Goal: Information Seeking & Learning: Check status

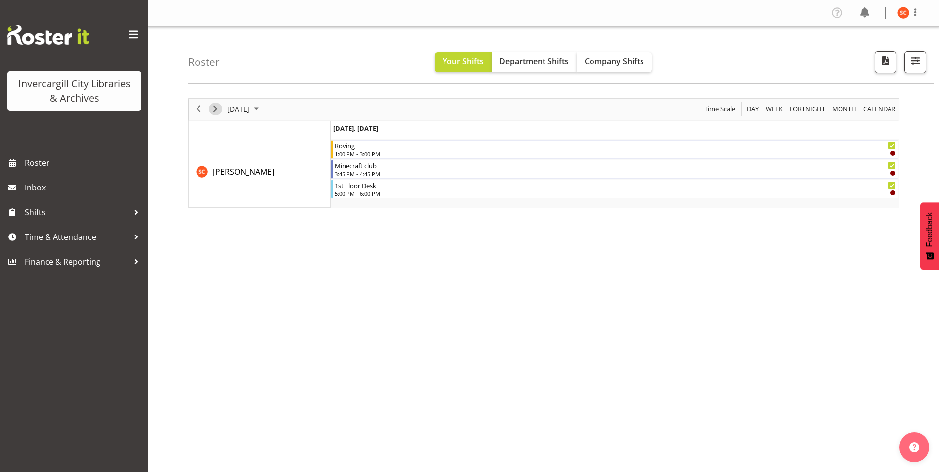
click at [220, 108] on span "Next" at bounding box center [215, 109] width 12 height 12
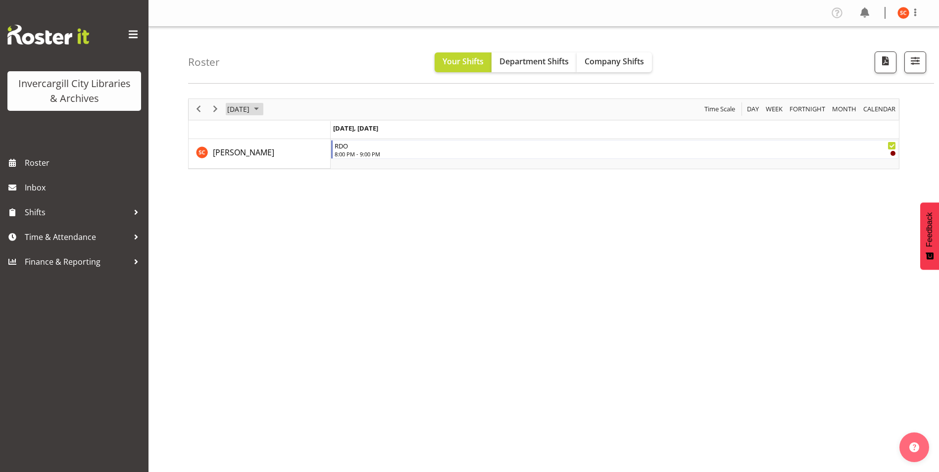
click at [250, 112] on span "[DATE]" at bounding box center [238, 109] width 24 height 12
click at [269, 239] on span "30" at bounding box center [269, 235] width 15 height 15
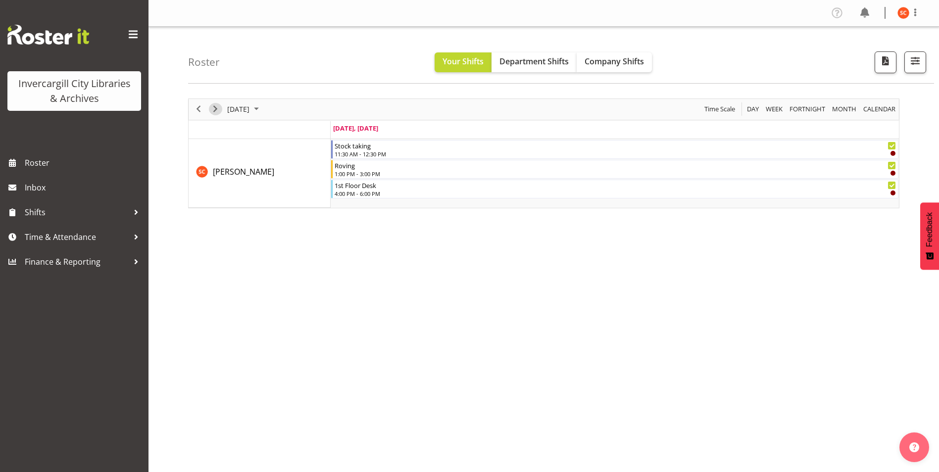
click at [212, 106] on span "Next" at bounding box center [215, 109] width 12 height 12
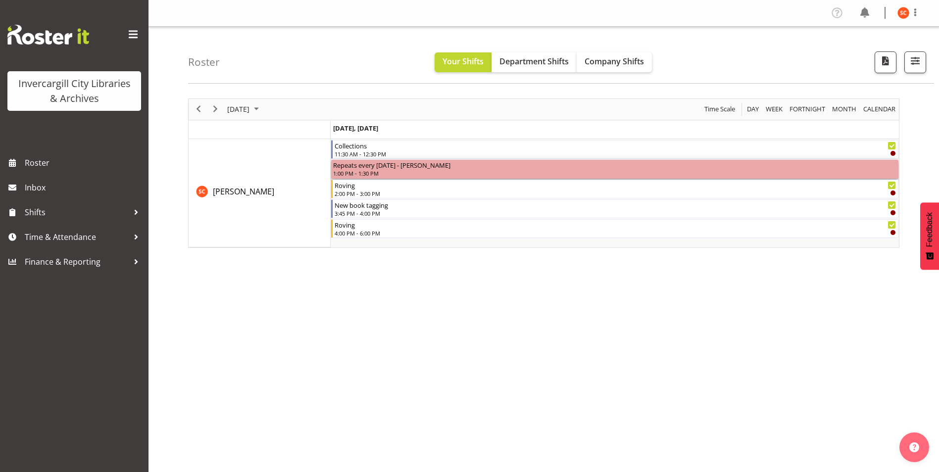
click at [415, 169] on div "Repeats every [DATE] - [PERSON_NAME]" at bounding box center [614, 165] width 563 height 10
click at [414, 169] on div "Repeats every [DATE] - [PERSON_NAME]" at bounding box center [614, 165] width 563 height 10
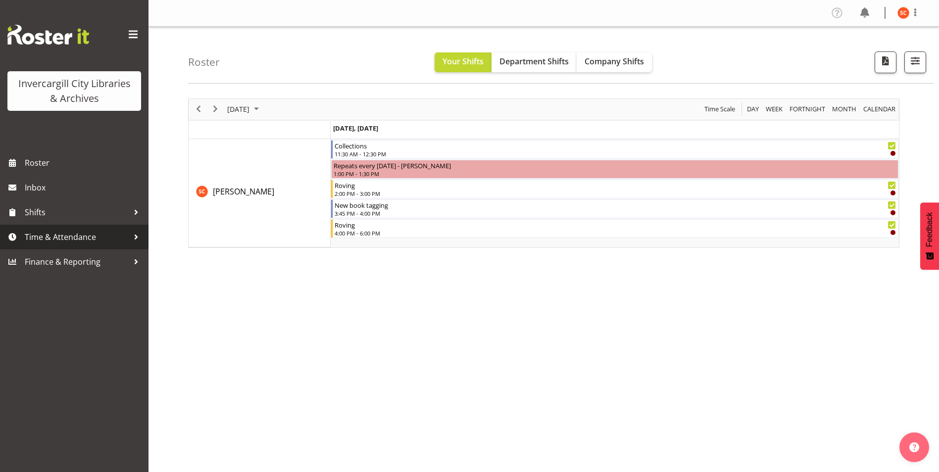
click at [75, 234] on span "Time & Attendance" at bounding box center [77, 237] width 104 height 15
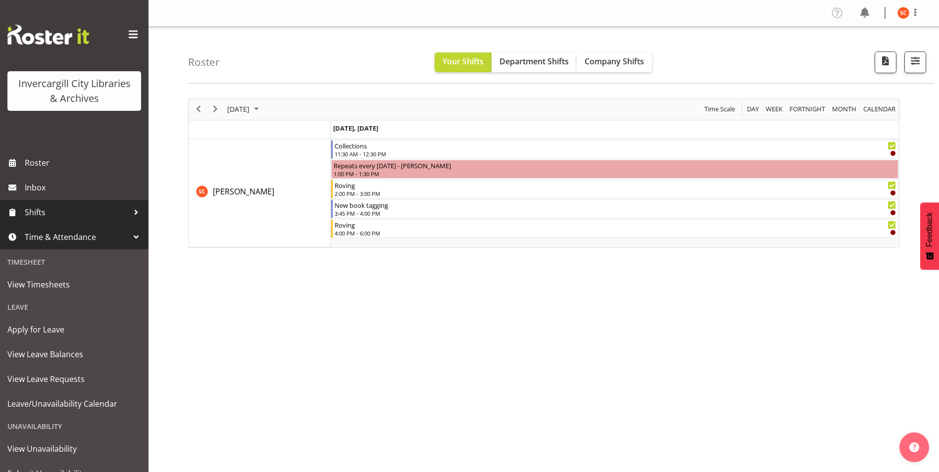
click at [76, 213] on span "Shifts" at bounding box center [77, 212] width 104 height 15
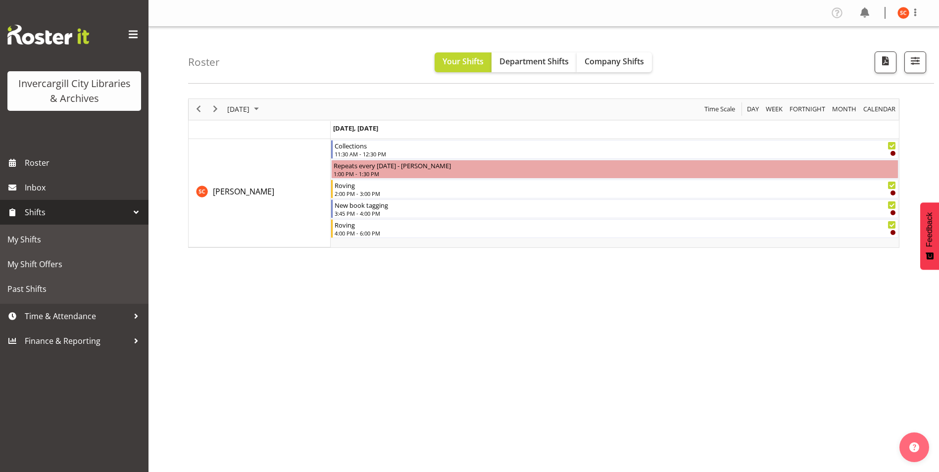
click at [74, 213] on span "Shifts" at bounding box center [77, 212] width 104 height 15
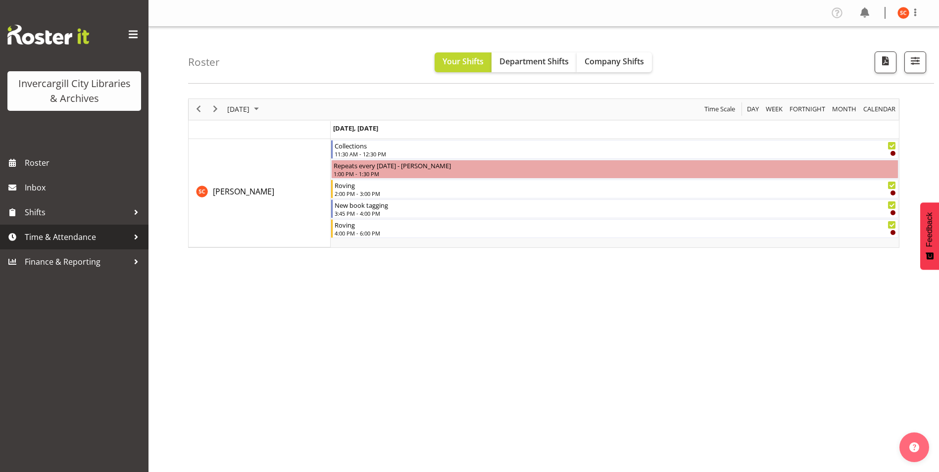
click at [72, 237] on span "Time & Attendance" at bounding box center [77, 237] width 104 height 15
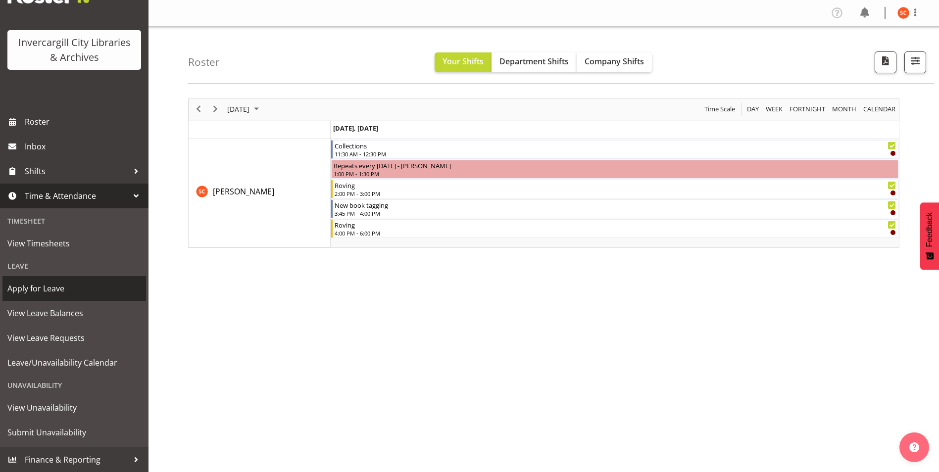
scroll to position [15, 0]
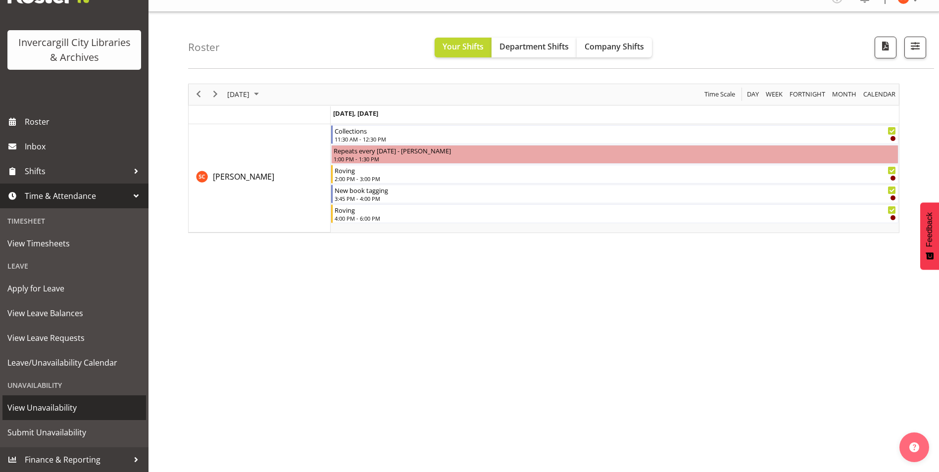
click at [65, 411] on span "View Unavailability" at bounding box center [74, 407] width 134 height 15
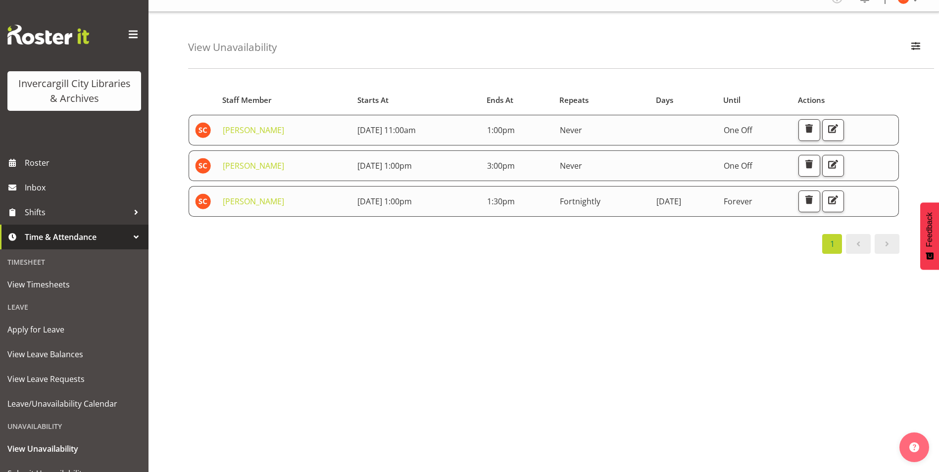
scroll to position [22, 0]
click at [68, 163] on span "Roster" at bounding box center [84, 162] width 119 height 15
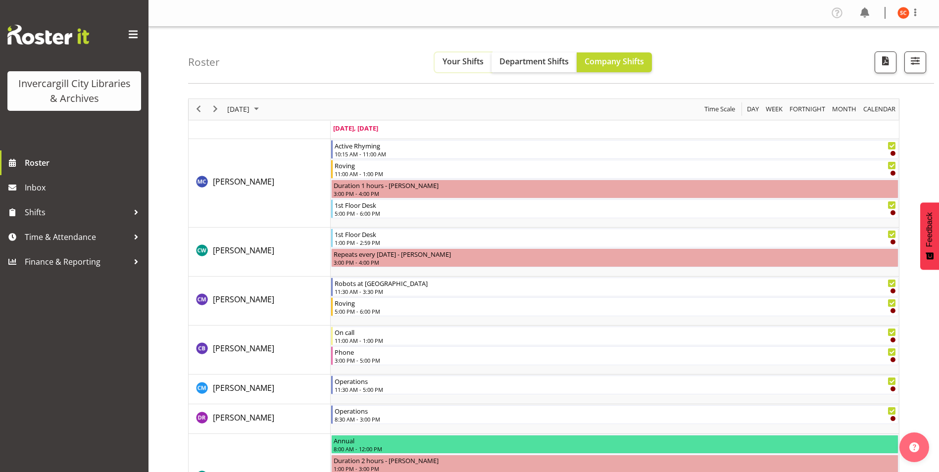
click at [481, 62] on span "Your Shifts" at bounding box center [462, 61] width 41 height 11
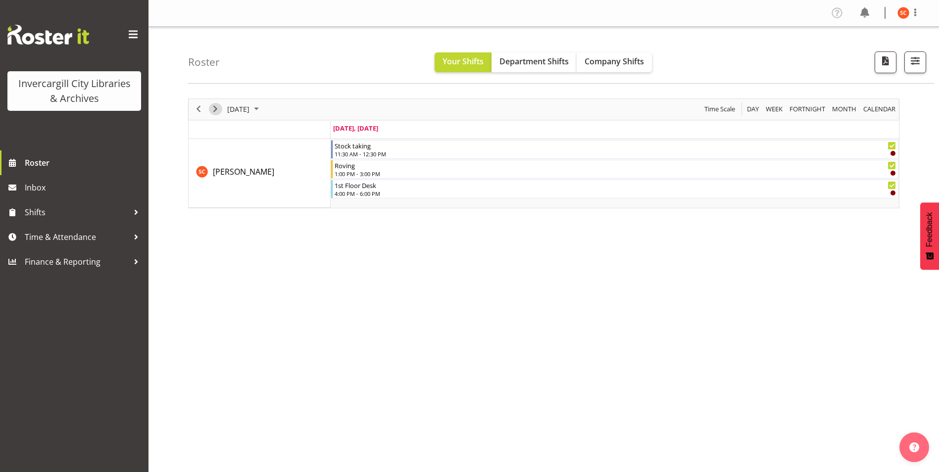
click at [219, 109] on span "Next" at bounding box center [215, 109] width 12 height 12
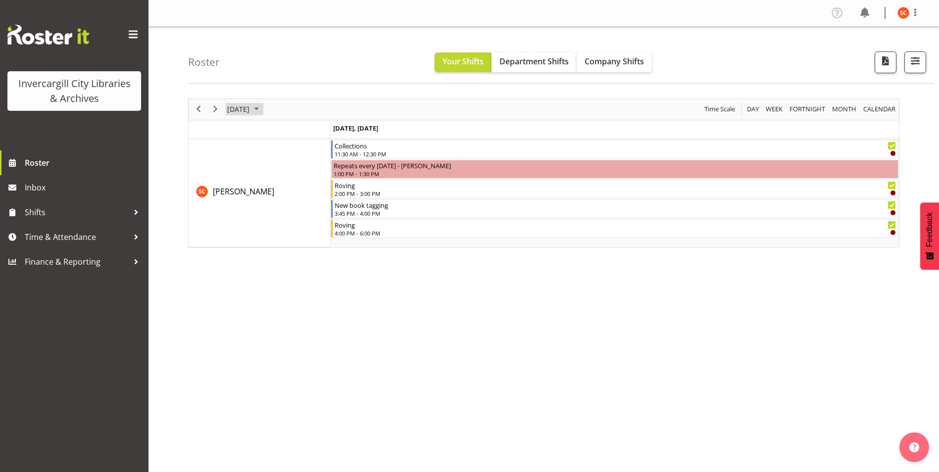
click at [250, 107] on span "[DATE]" at bounding box center [238, 109] width 24 height 12
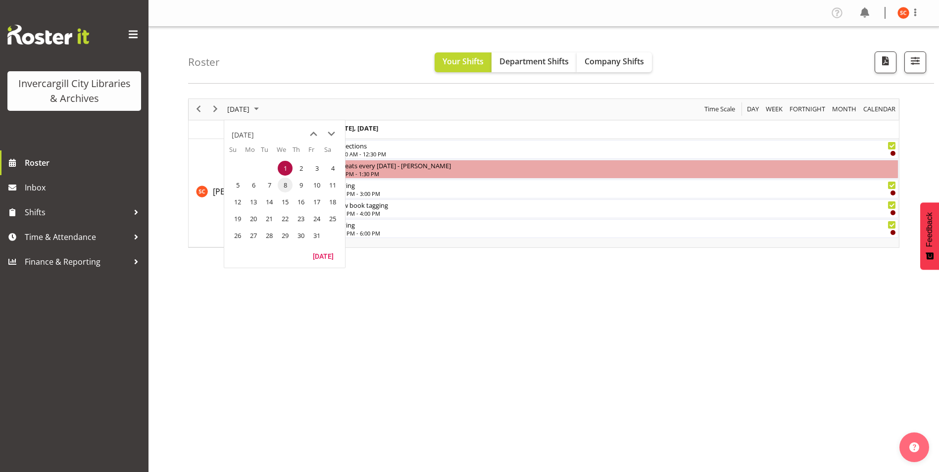
click at [285, 187] on span "8" at bounding box center [285, 185] width 15 height 15
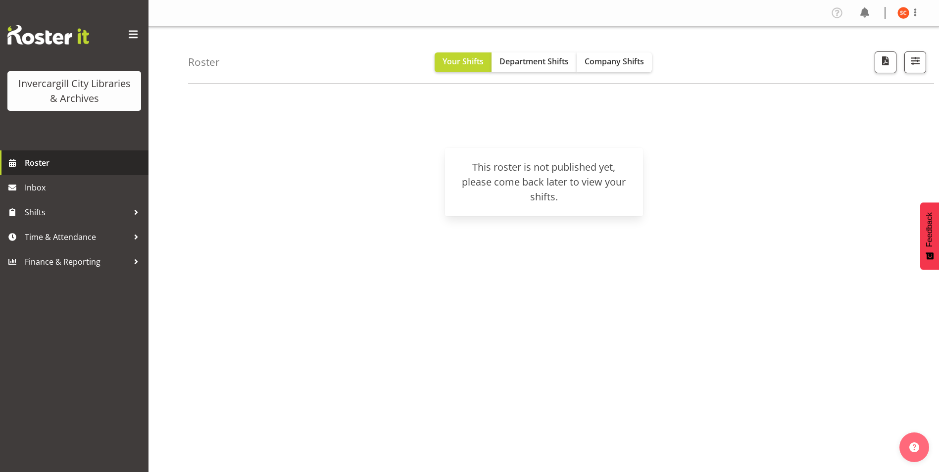
click at [51, 158] on span "Roster" at bounding box center [84, 162] width 119 height 15
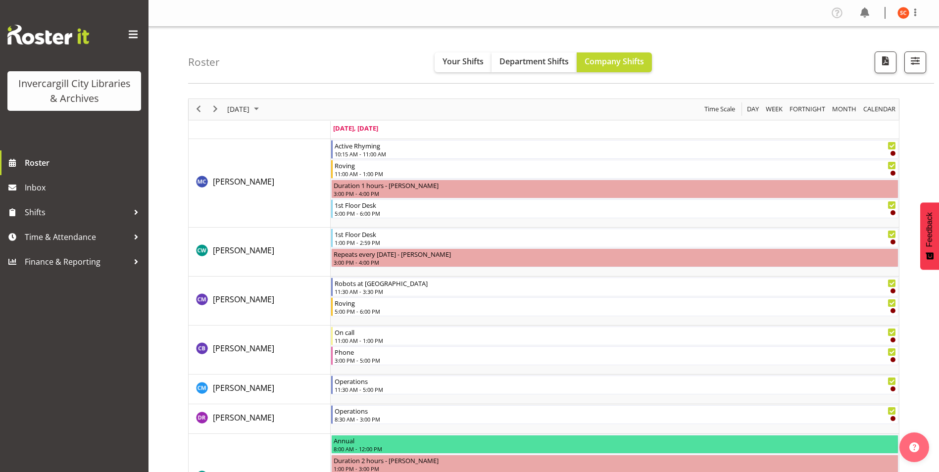
click at [432, 61] on div "Roster Your Shifts Department Shifts Company Shifts All Locations [GEOGRAPHIC_D…" at bounding box center [561, 55] width 746 height 57
click at [440, 62] on button "Your Shifts" at bounding box center [462, 62] width 57 height 20
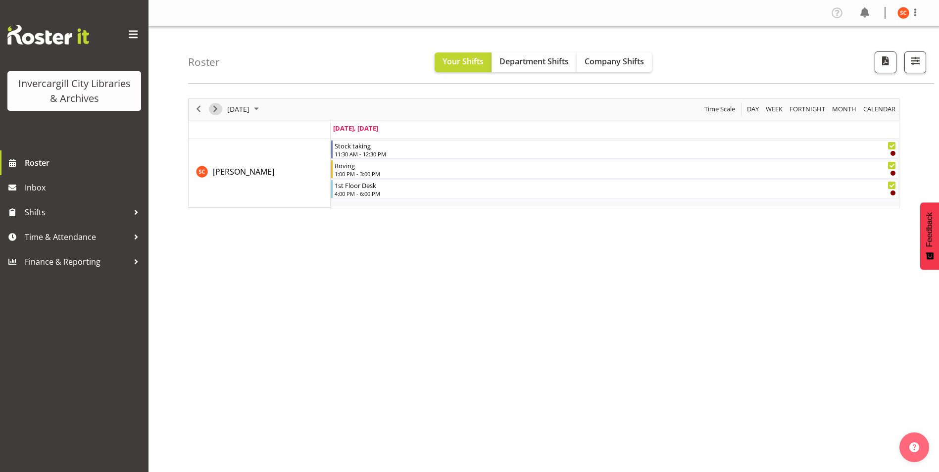
click at [218, 109] on span "Next" at bounding box center [215, 109] width 12 height 12
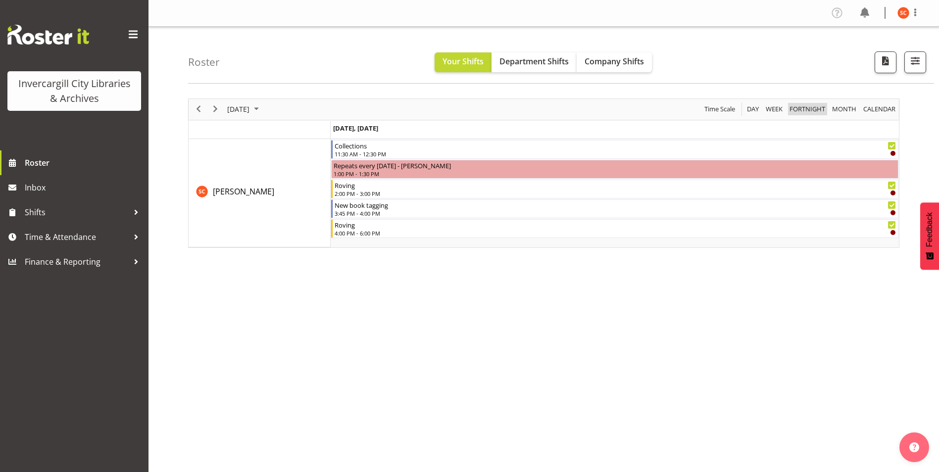
click at [809, 106] on span "Fortnight" at bounding box center [807, 109] width 38 height 12
